Goal: Task Accomplishment & Management: Complete application form

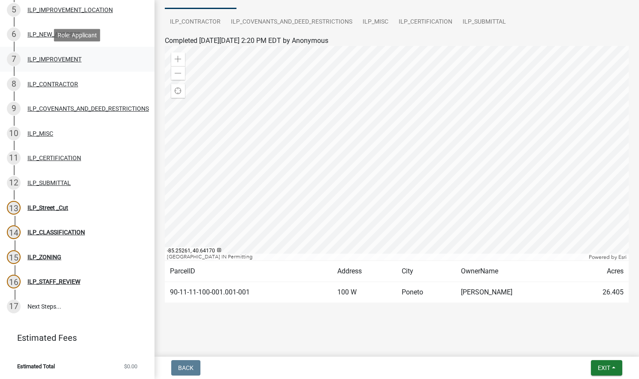
scroll to position [198, 0]
click at [54, 306] on link "17 Next Steps..." at bounding box center [77, 306] width 155 height 25
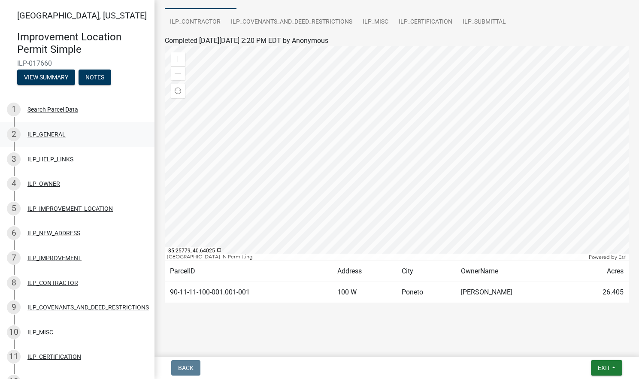
scroll to position [0, 0]
click at [55, 80] on button "View Summary" at bounding box center [46, 77] width 58 height 15
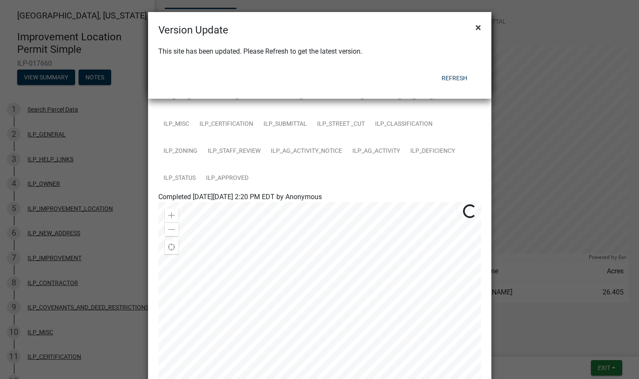
click at [478, 24] on span "×" at bounding box center [479, 27] width 6 height 12
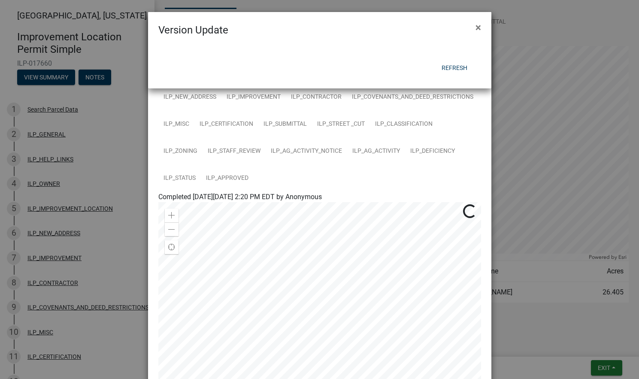
click at [90, 18] on ngb-modal-window "Version Update × Refresh" at bounding box center [319, 189] width 639 height 379
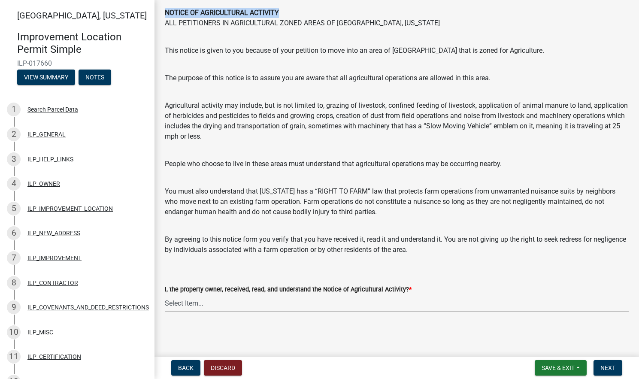
scroll to position [40, 0]
select select "421fbd71-6b46-4b3f-8fb8-f511ed41ec25"
click at [612, 370] on span "Next" at bounding box center [608, 367] width 15 height 7
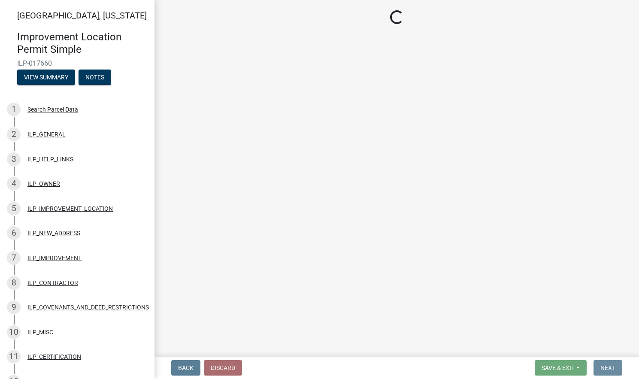
scroll to position [0, 0]
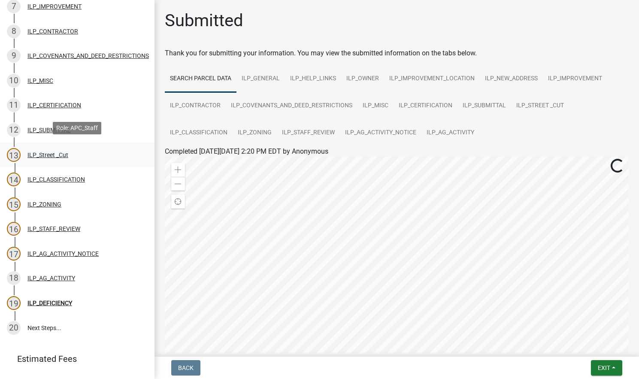
scroll to position [254, 0]
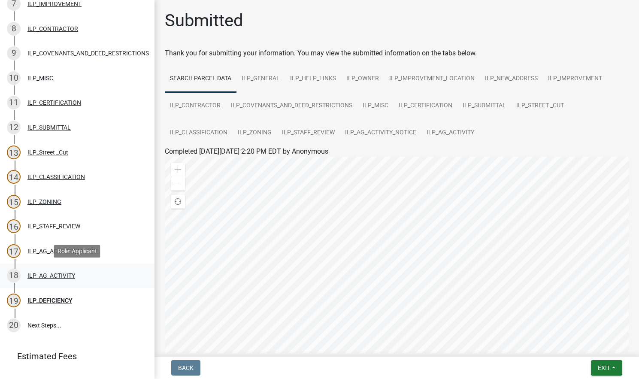
click at [70, 277] on div "ILP_AG_ACTIVITY" at bounding box center [51, 276] width 48 height 6
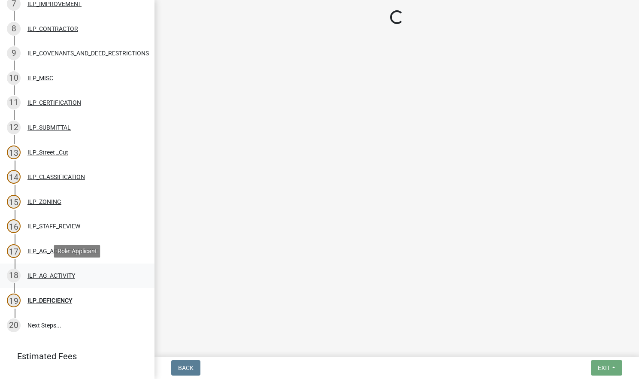
select select "421fbd71-6b46-4b3f-8fb8-f511ed41ec25"
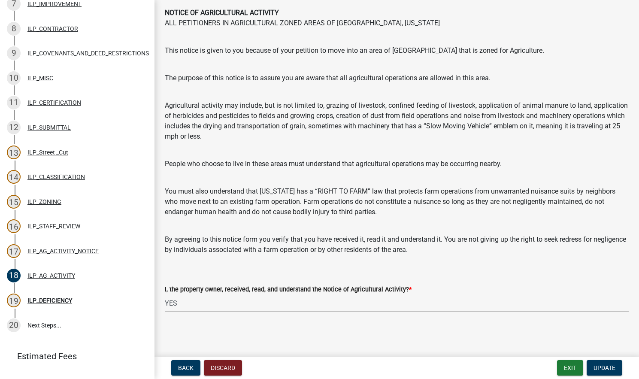
scroll to position [40, 0]
click at [609, 370] on span "Update" at bounding box center [605, 367] width 22 height 7
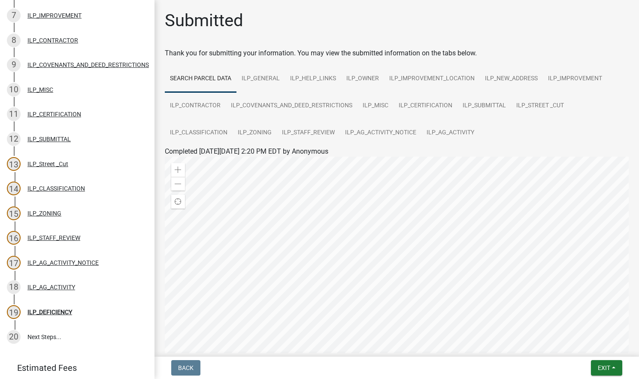
scroll to position [231, 0]
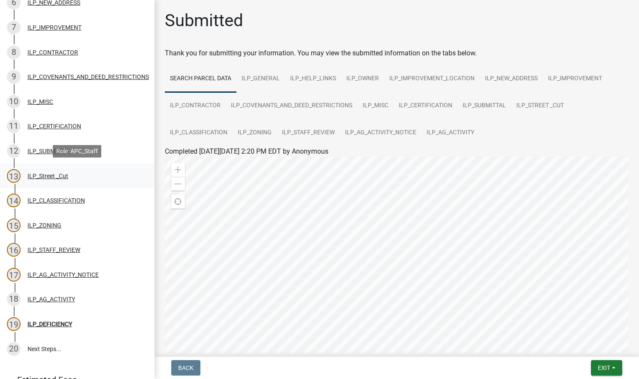
click at [67, 175] on div "ILP_Street _Cut" at bounding box center [47, 176] width 41 height 6
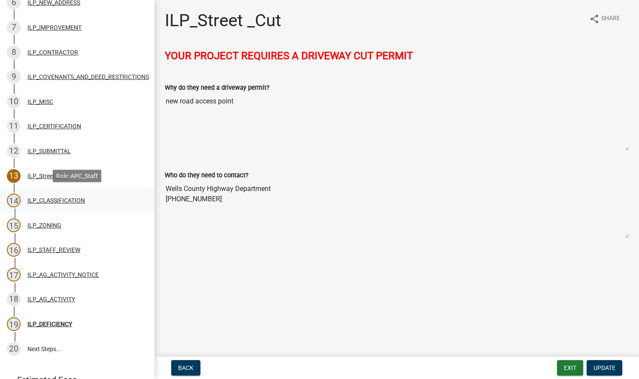
click at [55, 200] on div "ILP_CLASSIFICATION" at bounding box center [56, 200] width 58 height 6
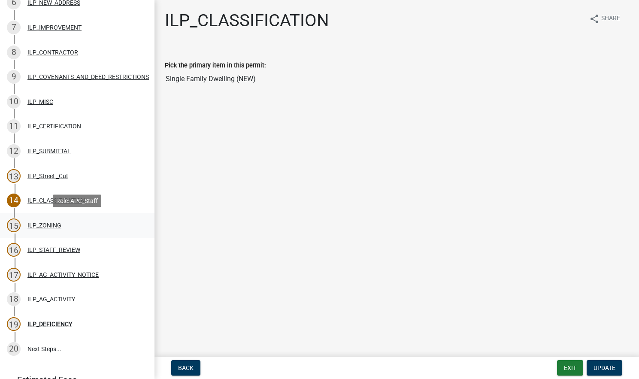
click at [51, 224] on div "ILP_ZONING" at bounding box center [44, 225] width 34 height 6
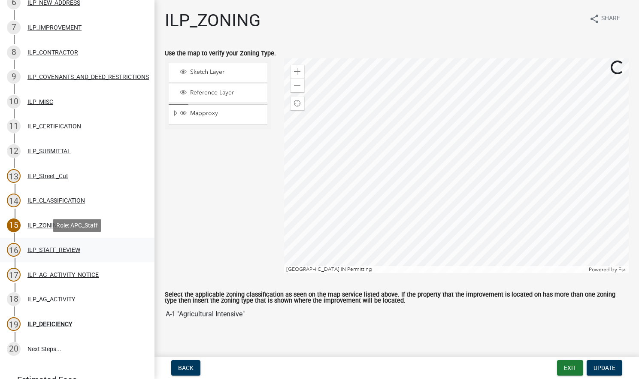
click at [49, 249] on div "ILP_STAFF_REVIEW" at bounding box center [53, 250] width 53 height 6
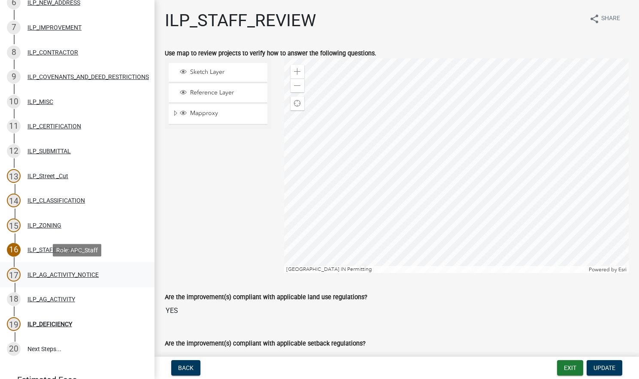
click at [46, 272] on div "ILP_AG_ACTIVITY_NOTICE" at bounding box center [62, 275] width 71 height 6
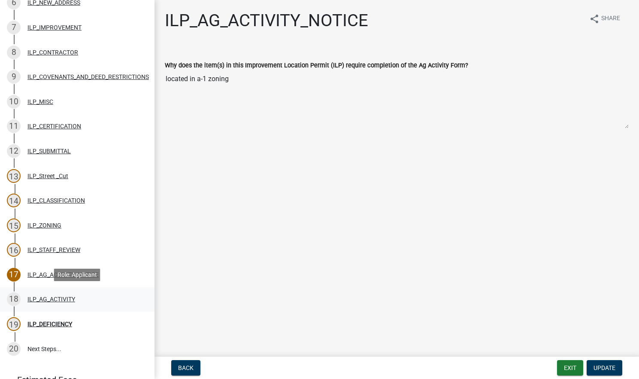
click at [42, 298] on div "ILP_AG_ACTIVITY" at bounding box center [51, 299] width 48 height 6
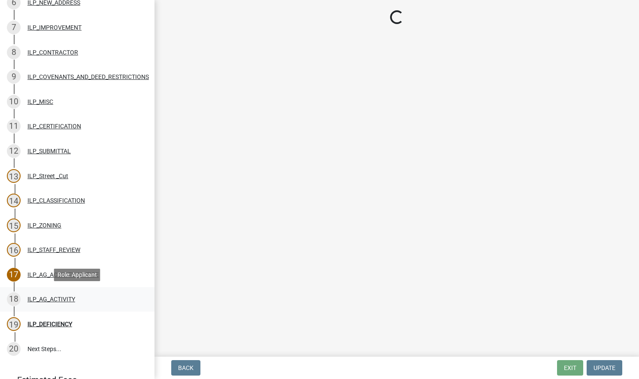
select select "421fbd71-6b46-4b3f-8fb8-f511ed41ec25"
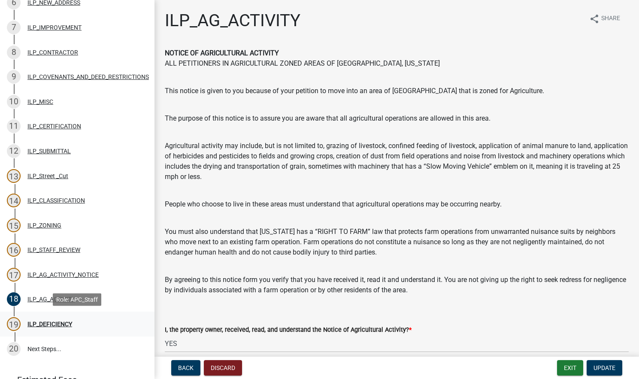
click at [38, 324] on div "ILP_DEFICIENCY" at bounding box center [49, 324] width 45 height 6
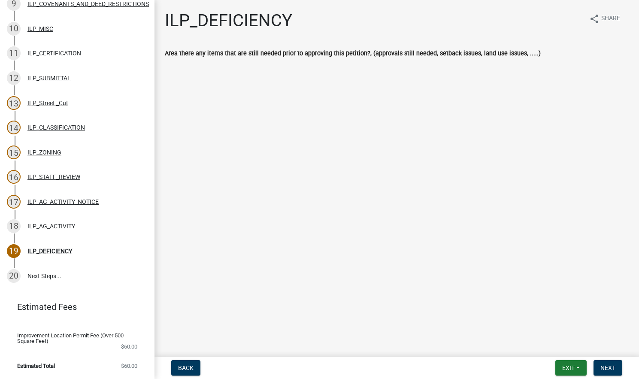
scroll to position [303, 0]
click at [42, 276] on link "20 Next Steps..." at bounding box center [77, 276] width 155 height 25
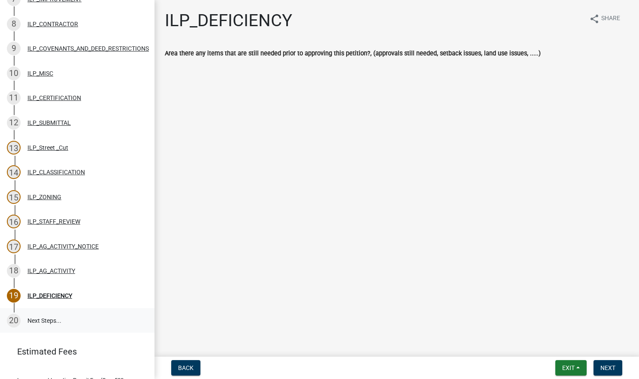
scroll to position [253, 0]
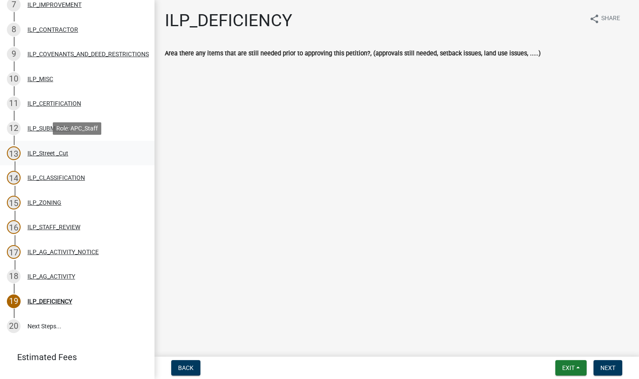
click at [55, 155] on div "ILP_Street _Cut" at bounding box center [47, 153] width 41 height 6
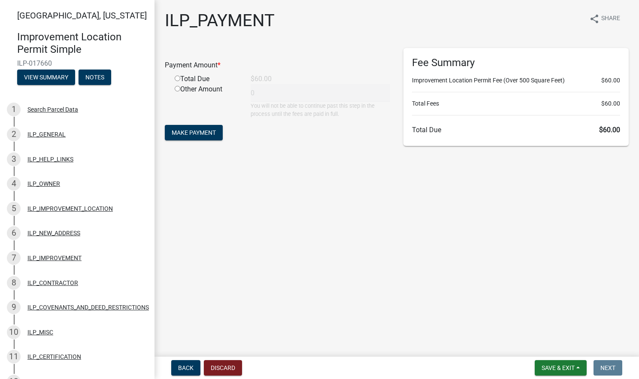
click at [176, 80] on input "radio" at bounding box center [178, 79] width 6 height 6
radio input "true"
type input "60"
click at [213, 131] on span "Make Payment" at bounding box center [194, 132] width 44 height 7
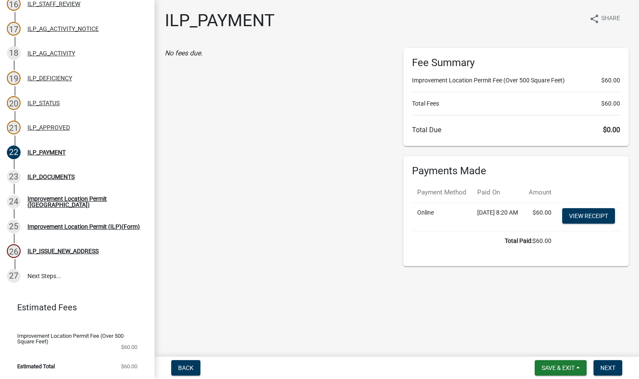
scroll to position [476, 0]
click at [108, 227] on div "Improvement Location Permit (ILP)(Form)" at bounding box center [83, 227] width 112 height 6
click at [108, 224] on div "Improvement Location Permit (ILP)(Form)" at bounding box center [83, 227] width 112 height 6
click at [113, 197] on div "24 Improvement Location Permit (ILP)" at bounding box center [74, 202] width 134 height 14
click at [95, 224] on div "Improvement Location Permit (ILP)(Form)" at bounding box center [83, 227] width 112 height 6
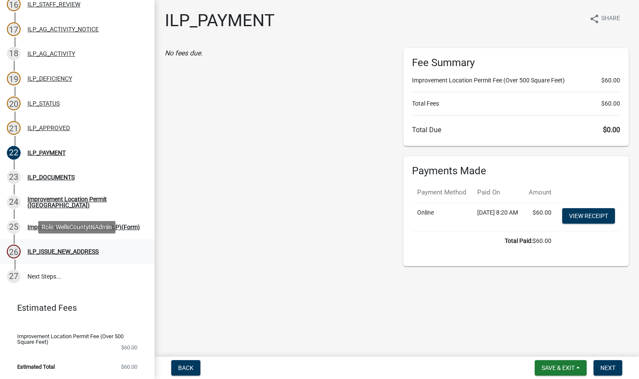
click at [89, 252] on div "ILP_ISSUE_NEW_ADDRESS" at bounding box center [62, 252] width 71 height 6
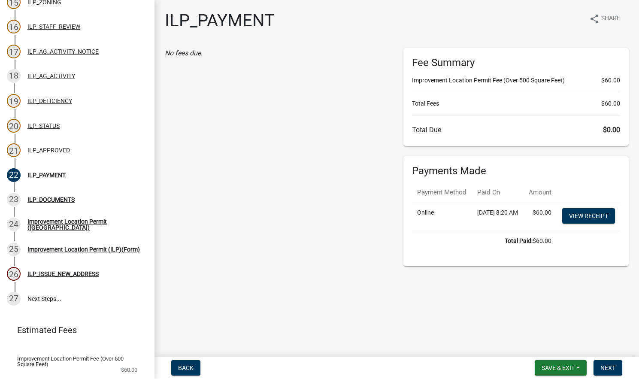
scroll to position [0, 0]
click at [598, 224] on link "View receipt" at bounding box center [588, 215] width 53 height 15
click at [612, 367] on span "Next" at bounding box center [608, 367] width 15 height 7
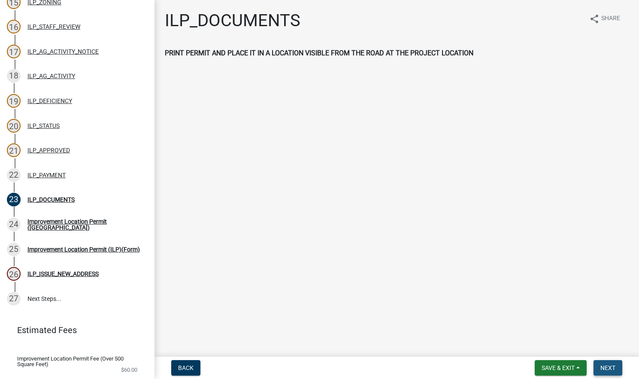
click at [608, 364] on span "Next" at bounding box center [608, 367] width 15 height 7
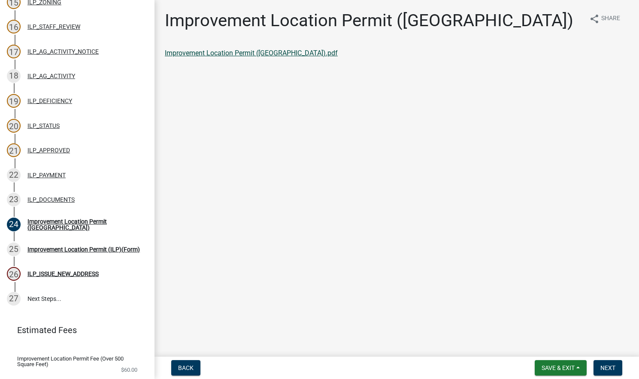
click at [236, 53] on link "Improvement Location Permit (ILP).pdf" at bounding box center [251, 53] width 173 height 8
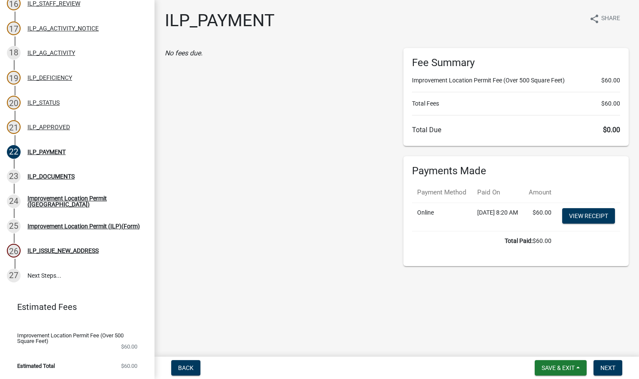
scroll to position [476, 0]
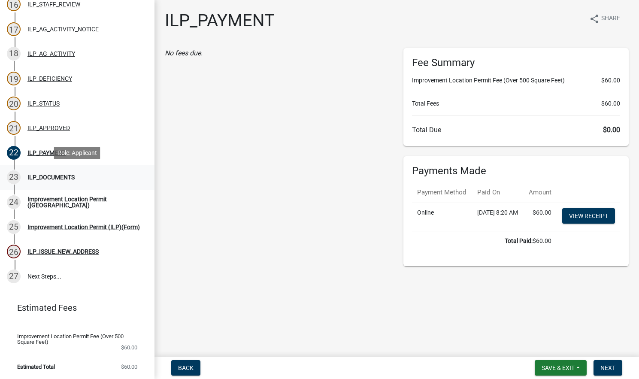
click at [58, 176] on div "ILP_DOCUMENTS" at bounding box center [50, 177] width 47 height 6
click at [33, 179] on div "ILP_DOCUMENTS" at bounding box center [50, 177] width 47 height 6
click at [36, 201] on div "Improvement Location Permit ([GEOGRAPHIC_DATA])" at bounding box center [83, 202] width 113 height 12
click at [40, 224] on div "Improvement Location Permit (ILP)(Form)" at bounding box center [83, 227] width 112 height 6
